Goal: Task Accomplishment & Management: Complete application form

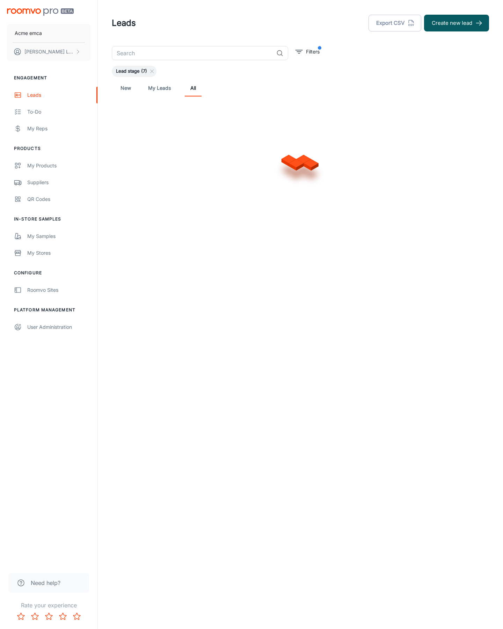
click at [456, 23] on button "Create new lead" at bounding box center [456, 23] width 65 height 17
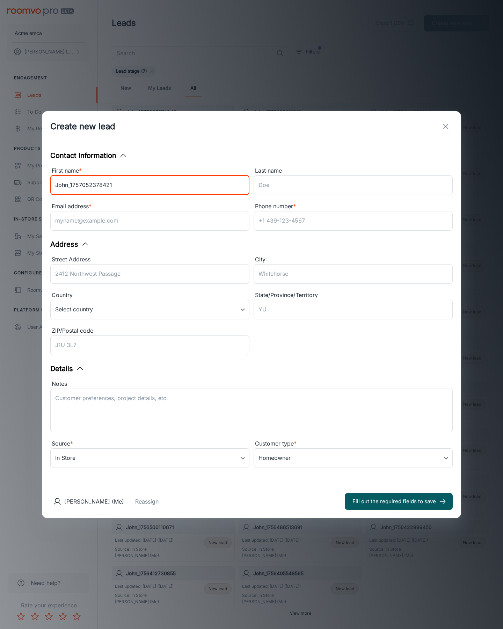
type input "John_1757052378421"
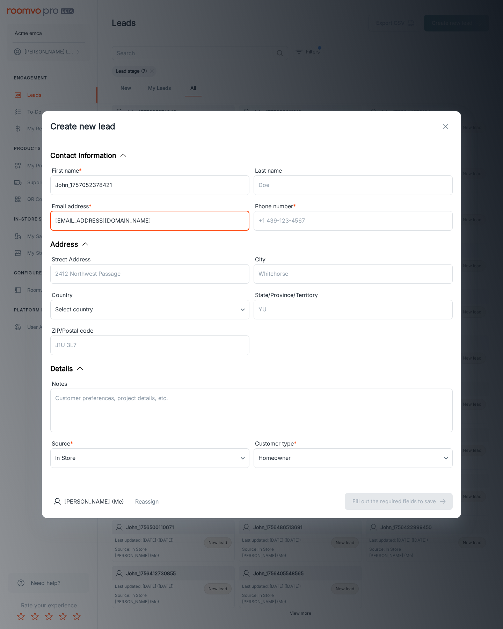
type input "[EMAIL_ADDRESS][DOMAIN_NAME]"
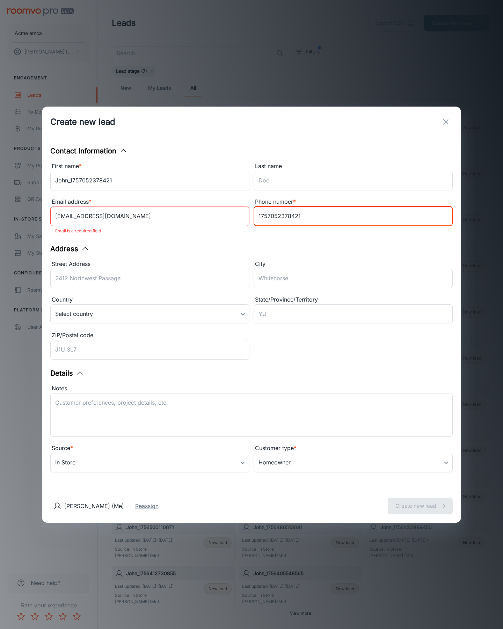
type input "1757052378421"
click at [420, 501] on button "Create new lead" at bounding box center [420, 505] width 65 height 17
